Goal: Information Seeking & Learning: Check status

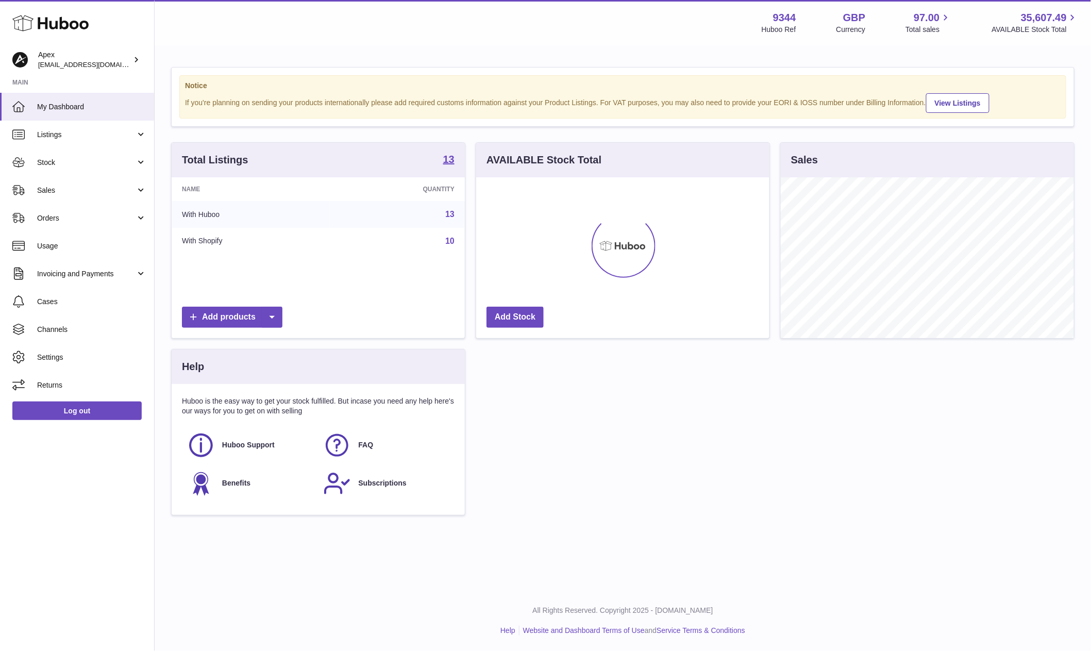
scroll to position [160, 293]
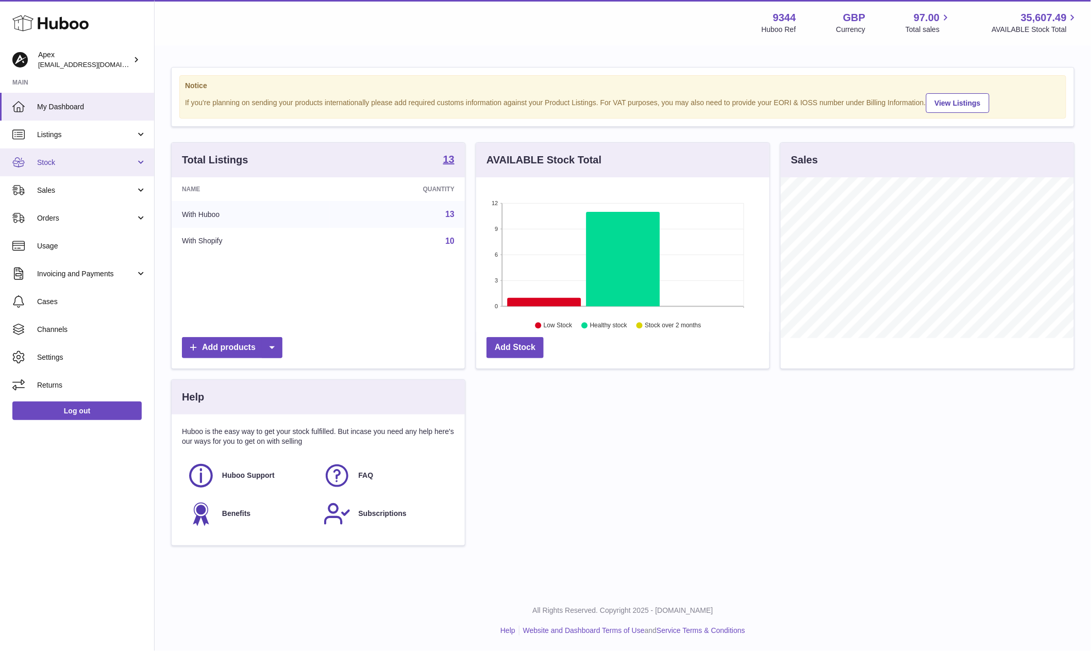
click at [91, 166] on span "Stock" at bounding box center [86, 163] width 98 height 10
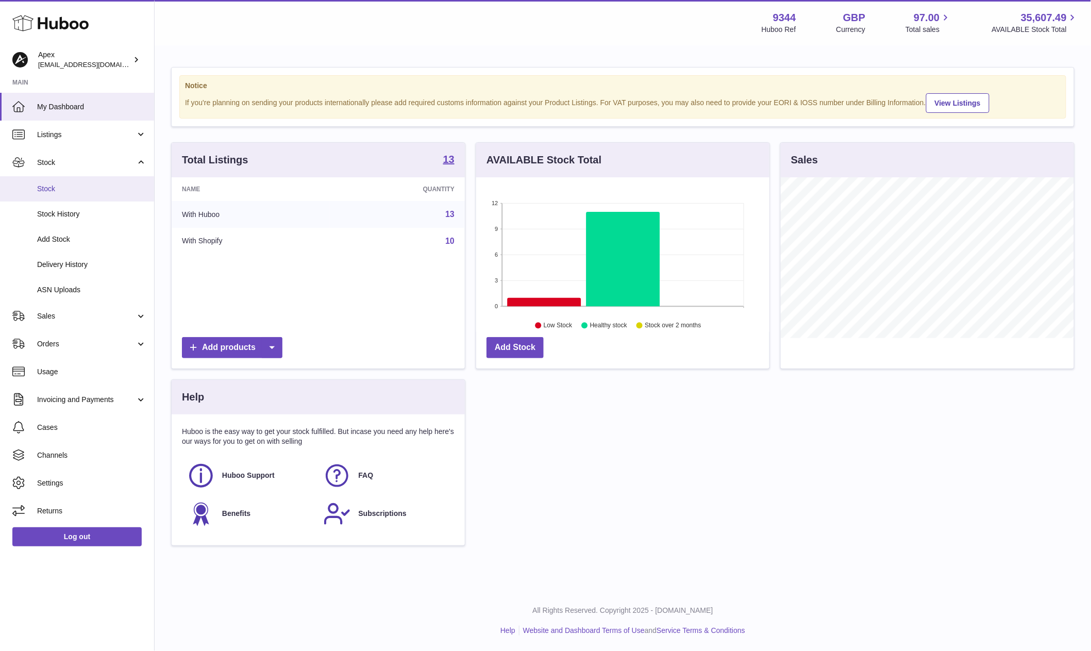
click at [83, 184] on span "Stock" at bounding box center [91, 189] width 109 height 10
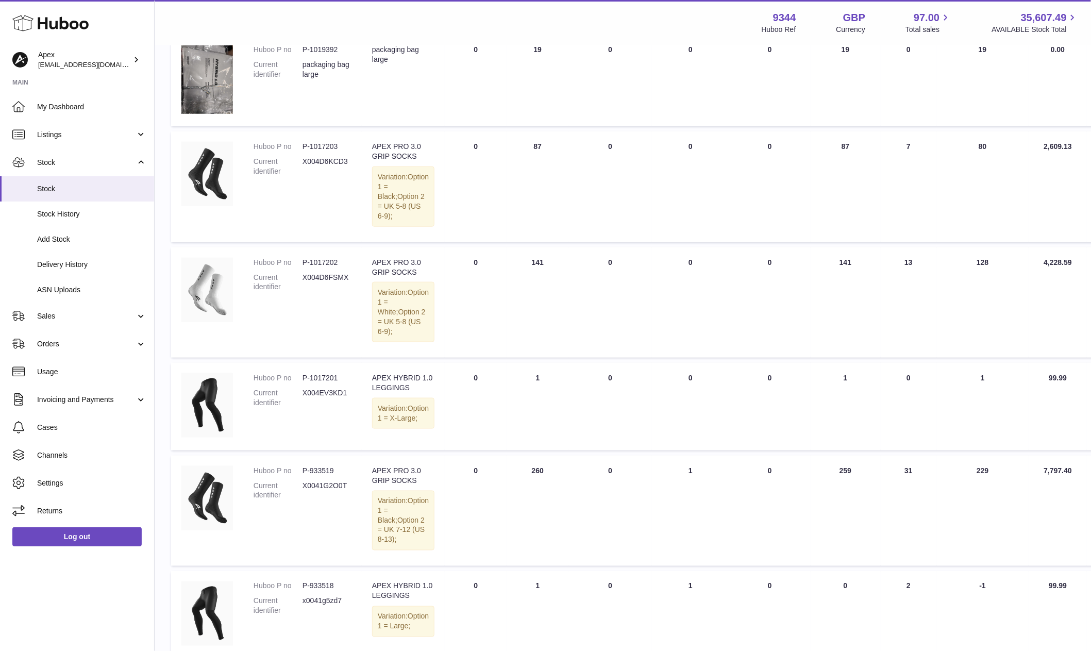
scroll to position [351, 0]
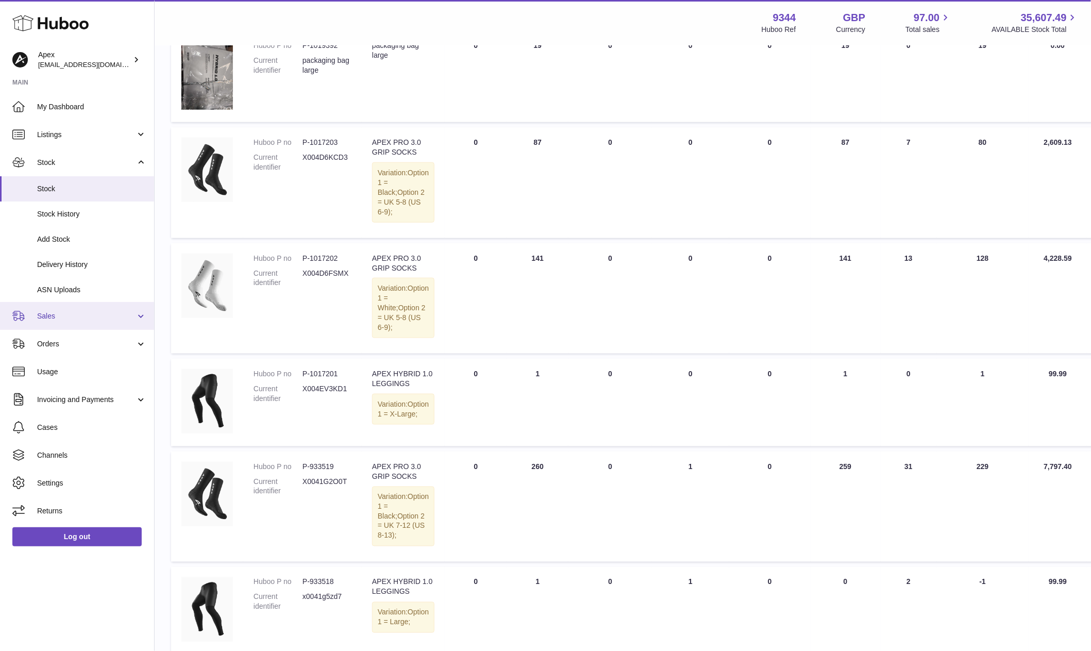
click at [50, 317] on span "Sales" at bounding box center [86, 316] width 98 height 10
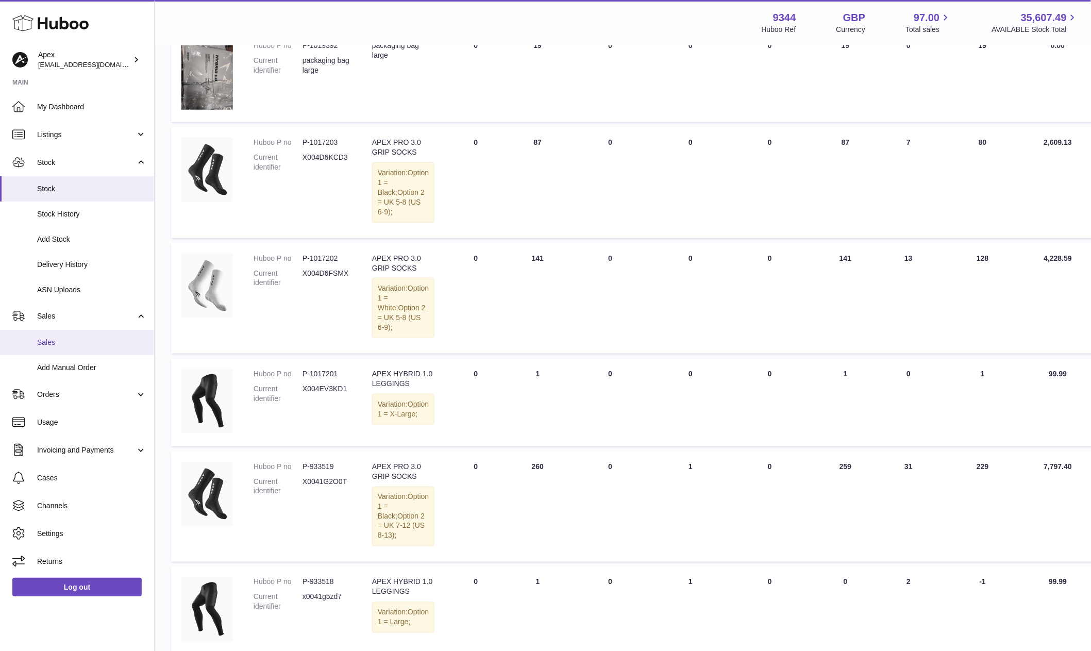
click at [49, 337] on span "Sales" at bounding box center [91, 342] width 109 height 10
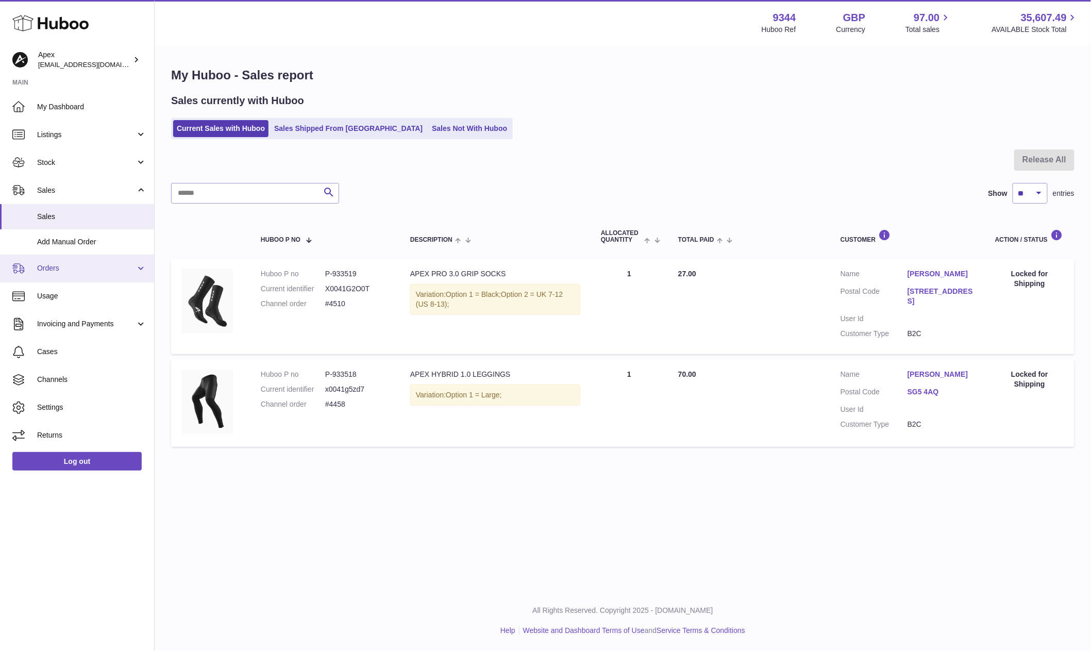
click at [54, 263] on span "Orders" at bounding box center [86, 268] width 98 height 10
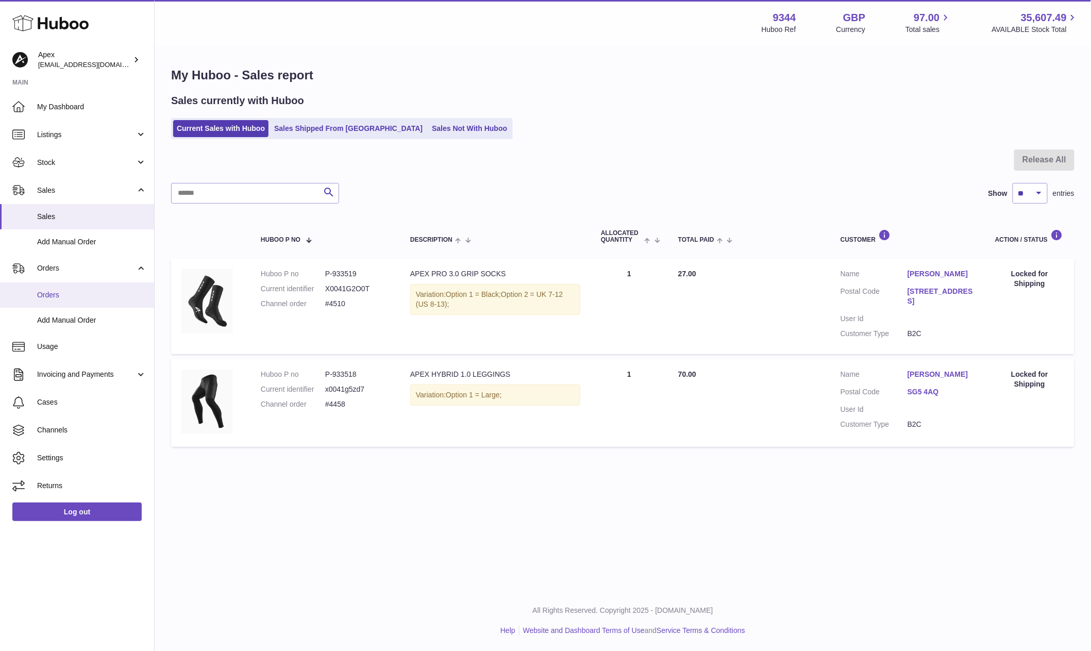
click at [55, 291] on span "Orders" at bounding box center [91, 295] width 109 height 10
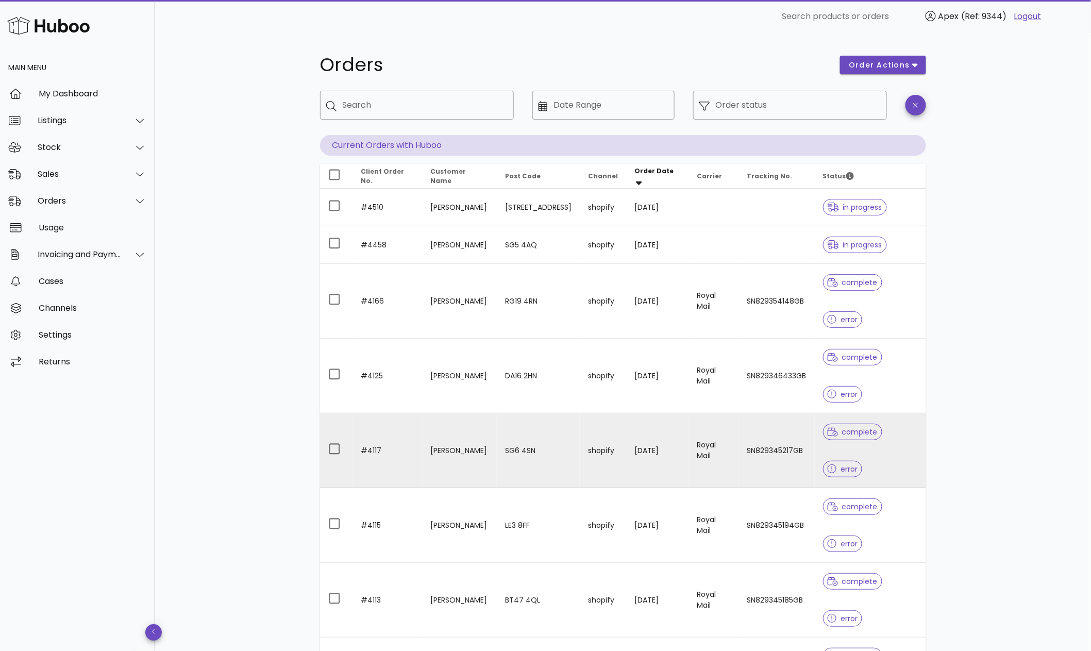
click at [837, 464] on icon at bounding box center [831, 468] width 9 height 9
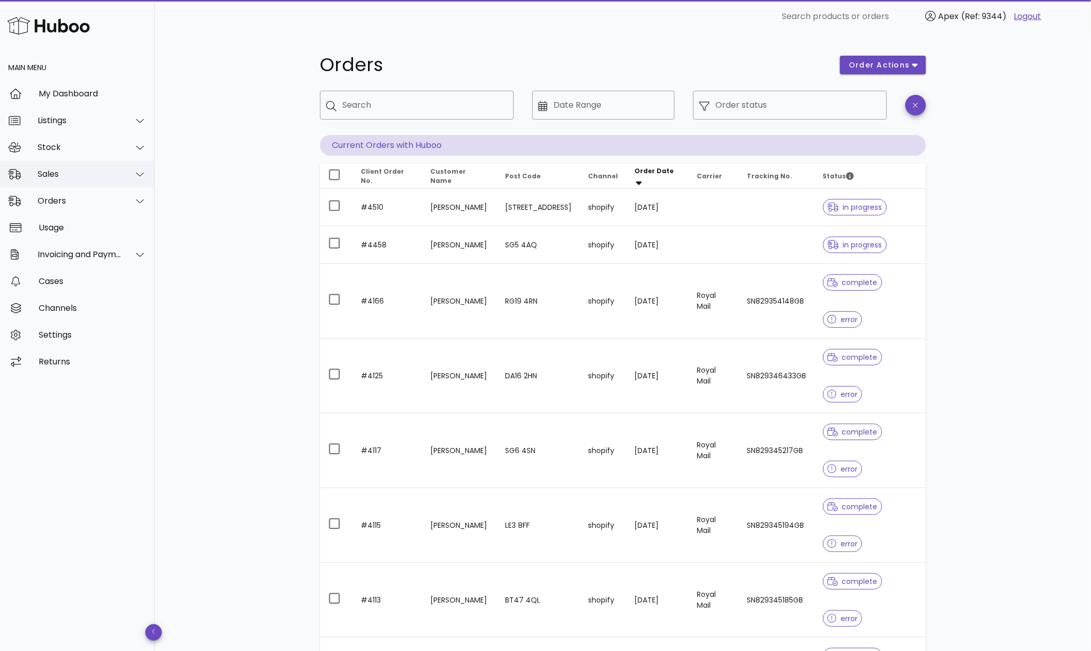
click at [90, 179] on div "Sales" at bounding box center [80, 174] width 84 height 10
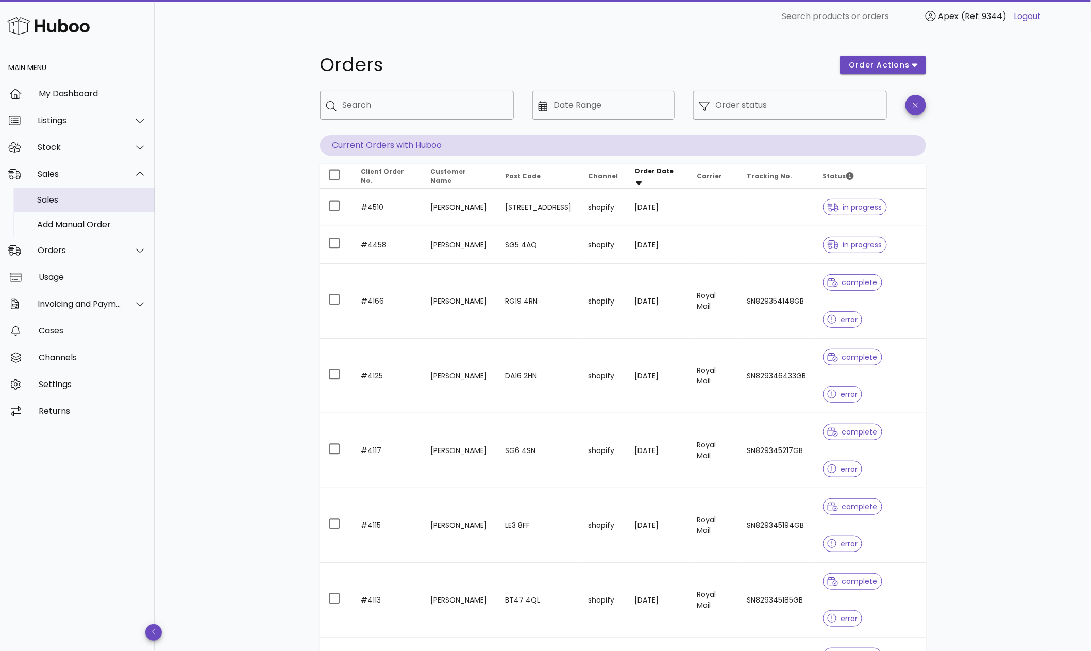
click at [77, 205] on div "Sales" at bounding box center [91, 200] width 109 height 10
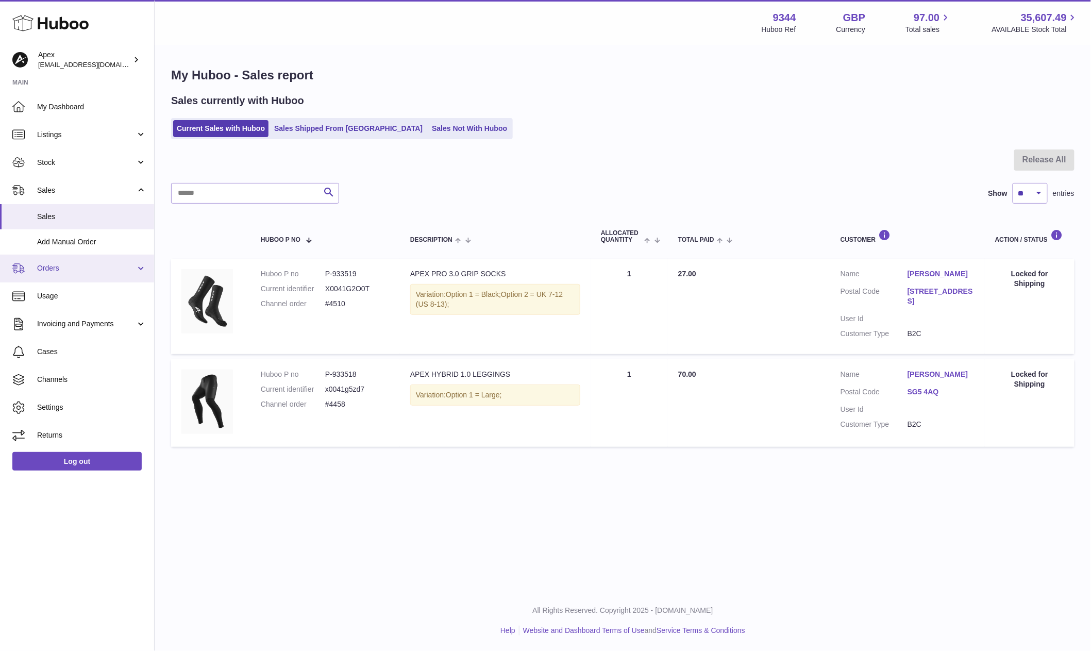
click at [94, 273] on link "Orders" at bounding box center [77, 268] width 154 height 28
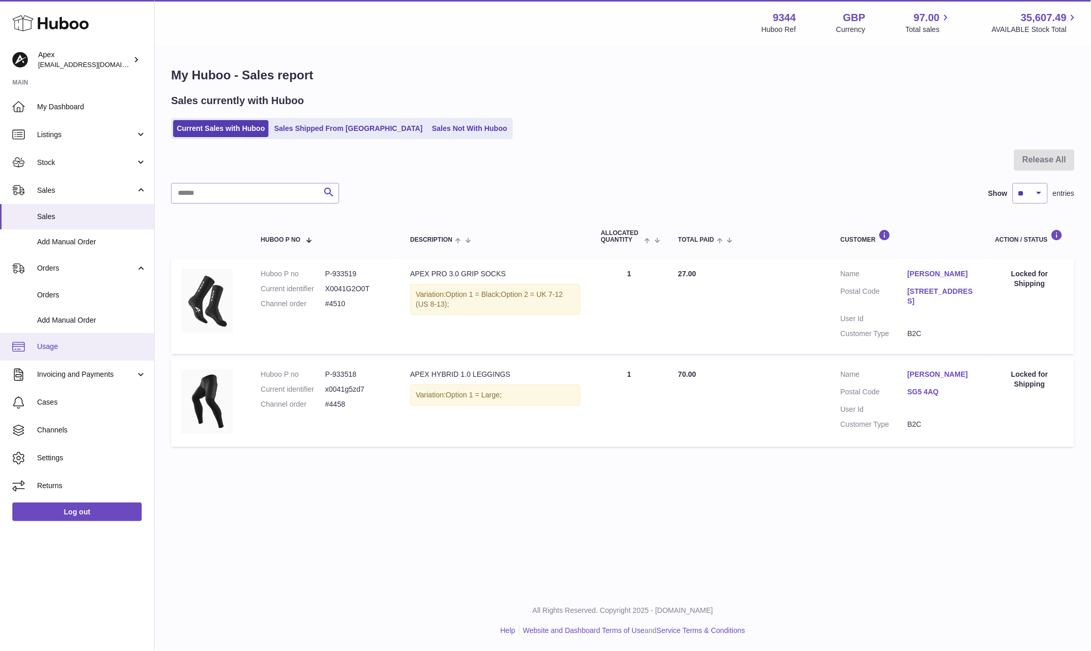
click at [71, 334] on link "Usage" at bounding box center [77, 347] width 154 height 28
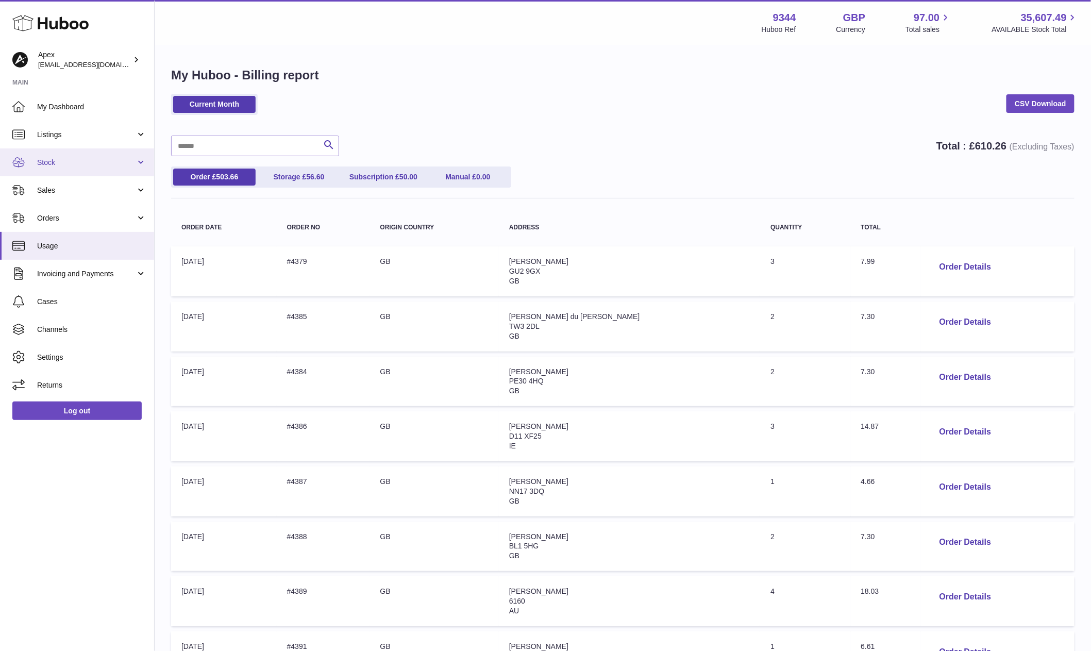
click at [71, 163] on span "Stock" at bounding box center [86, 163] width 98 height 10
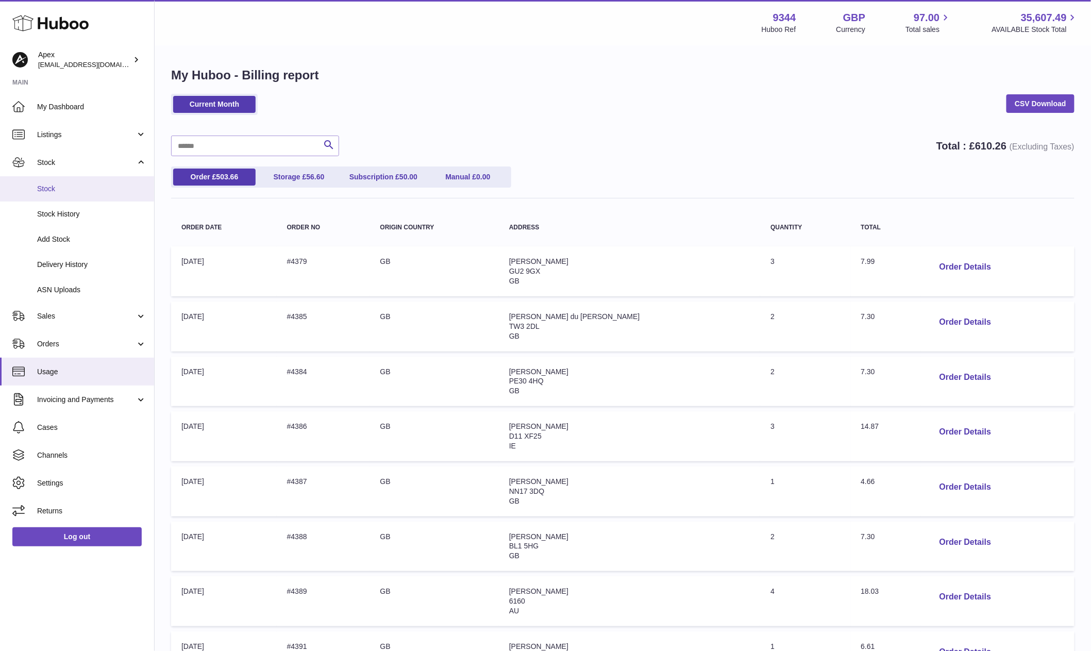
click at [71, 193] on link "Stock" at bounding box center [77, 188] width 154 height 25
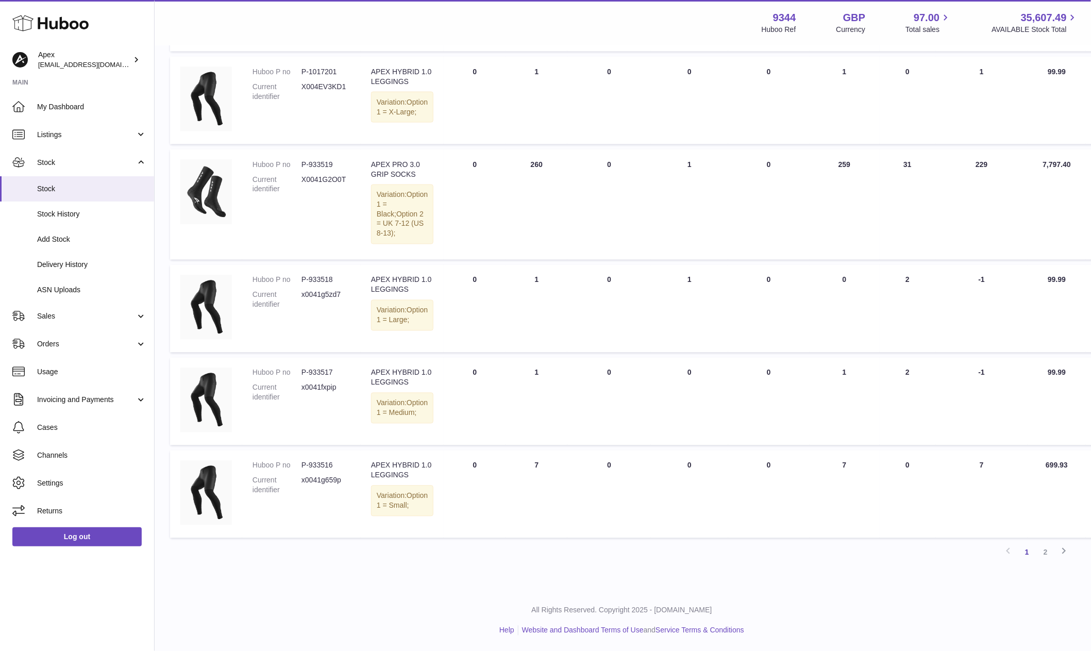
scroll to position [693, 1]
click at [1040, 552] on link "2" at bounding box center [1045, 552] width 19 height 19
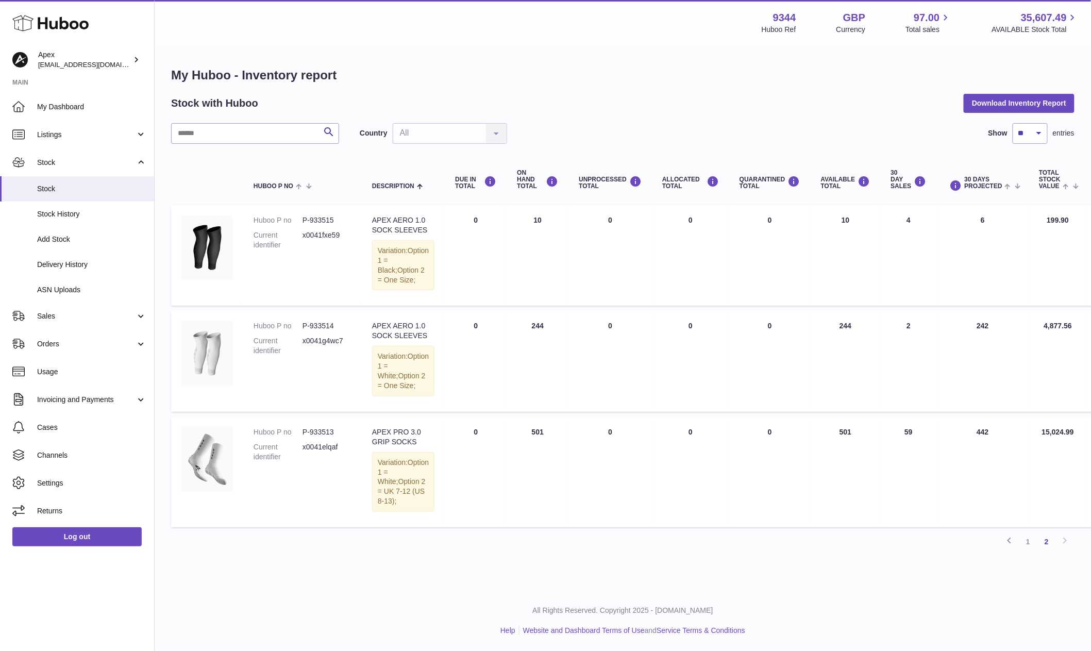
scroll to position [36, 0]
click at [1028, 551] on link "1" at bounding box center [1028, 541] width 19 height 19
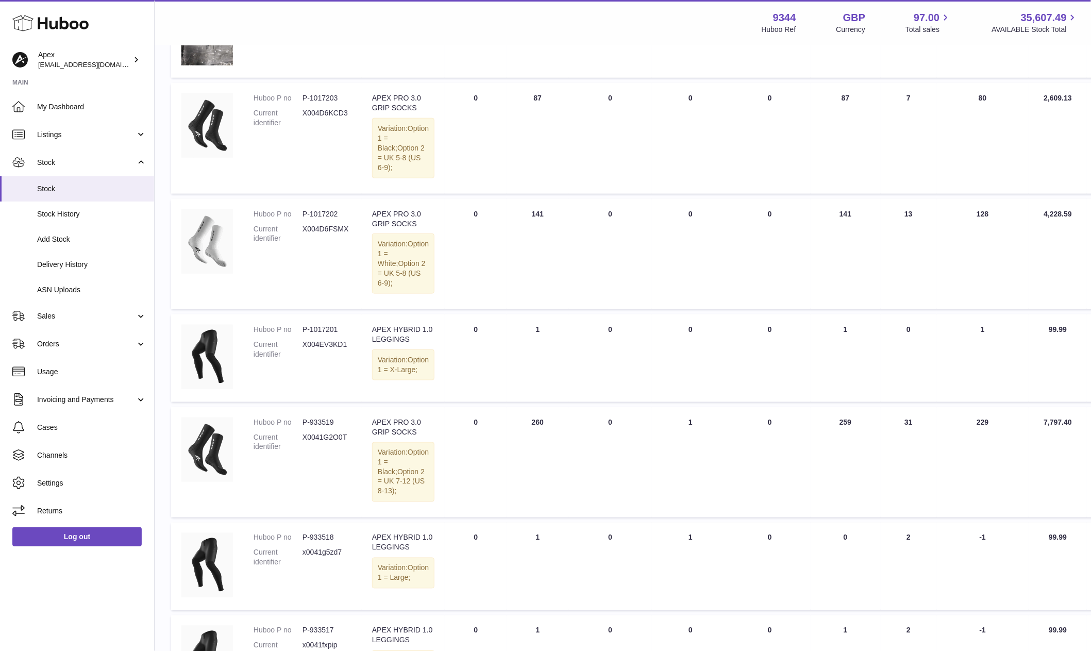
scroll to position [318, 0]
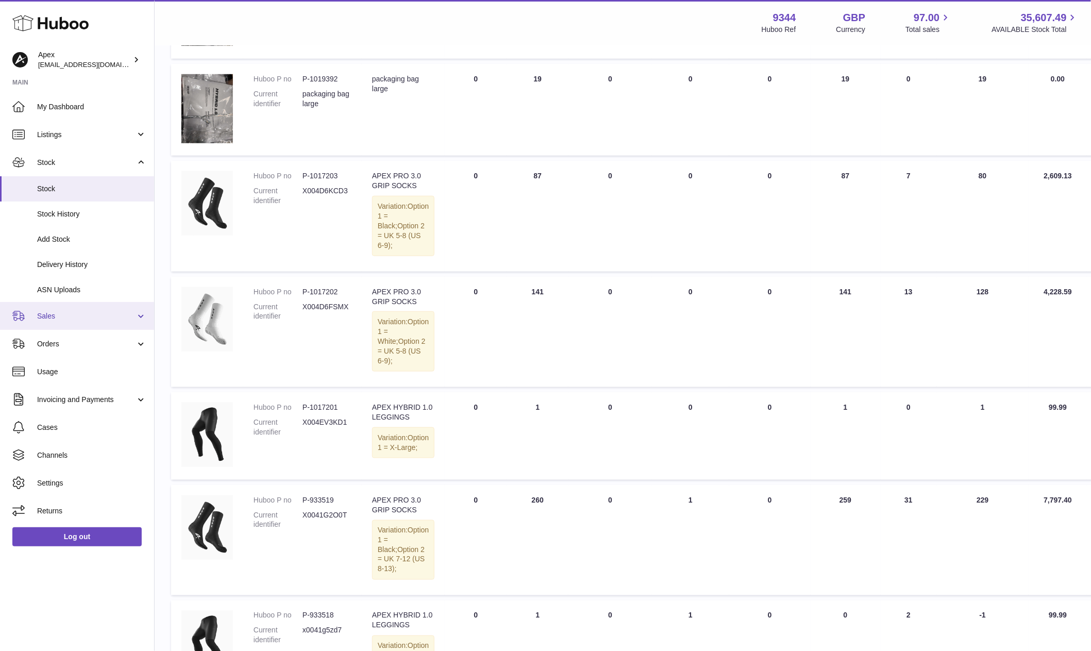
click at [92, 307] on link "Sales" at bounding box center [77, 316] width 154 height 28
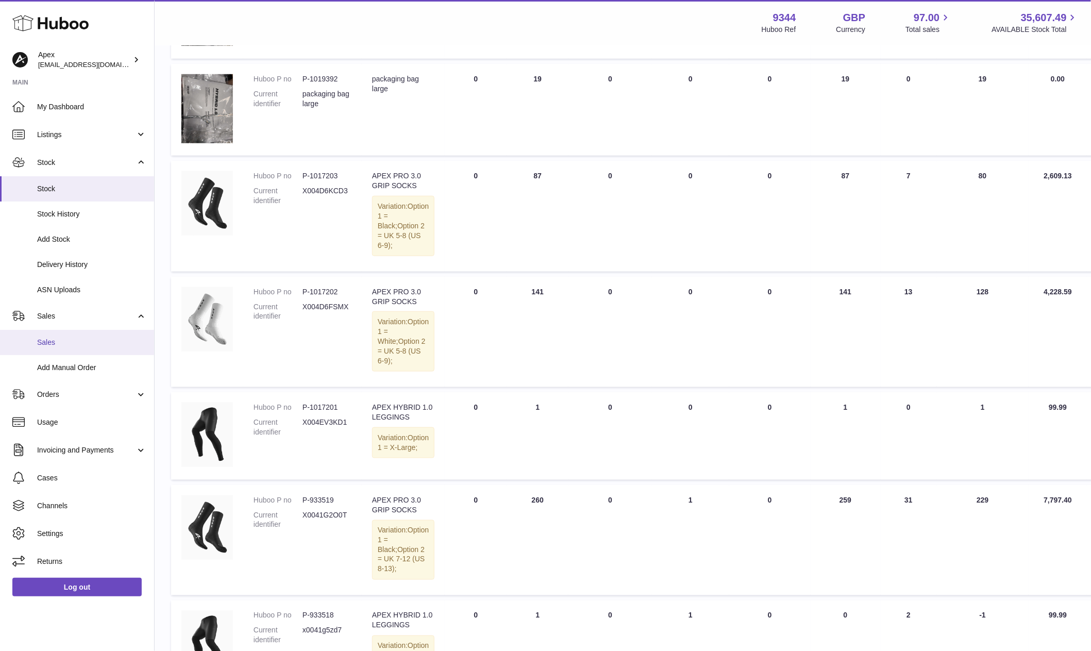
click at [73, 335] on link "Sales" at bounding box center [77, 342] width 154 height 25
